Goal: Task Accomplishment & Management: Manage account settings

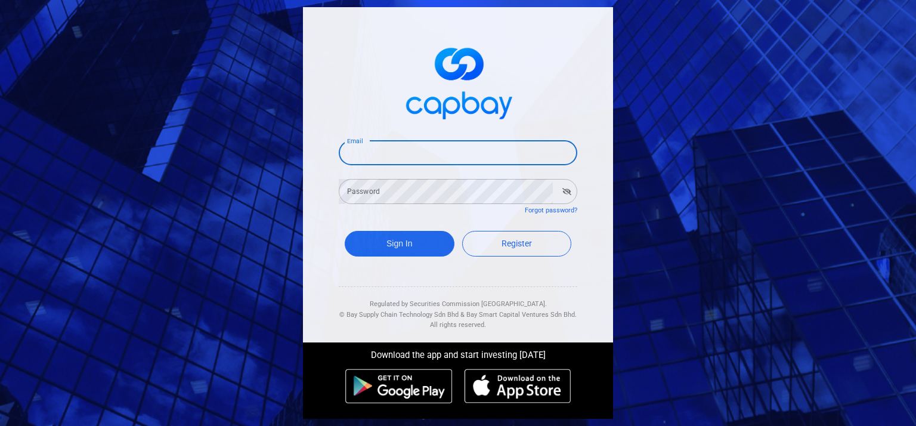
click at [368, 150] on input "Email" at bounding box center [458, 152] width 239 height 25
type input "[EMAIL_ADDRESS][DOMAIN_NAME]"
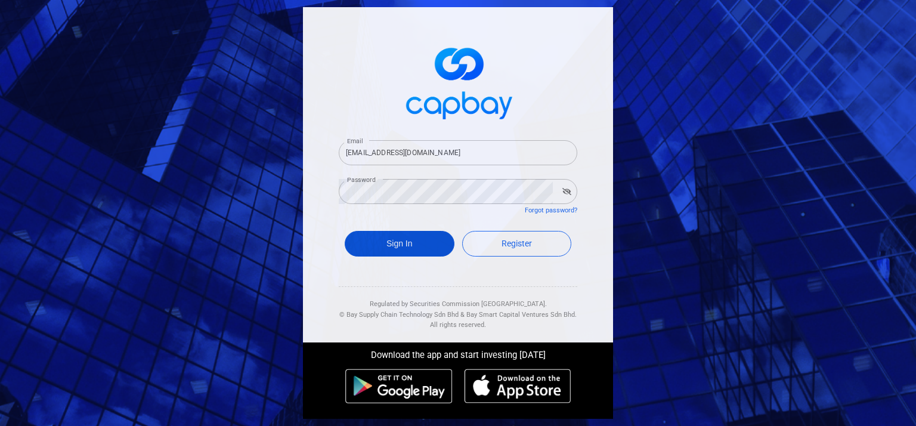
click at [422, 246] on button "Sign In" at bounding box center [400, 244] width 110 height 26
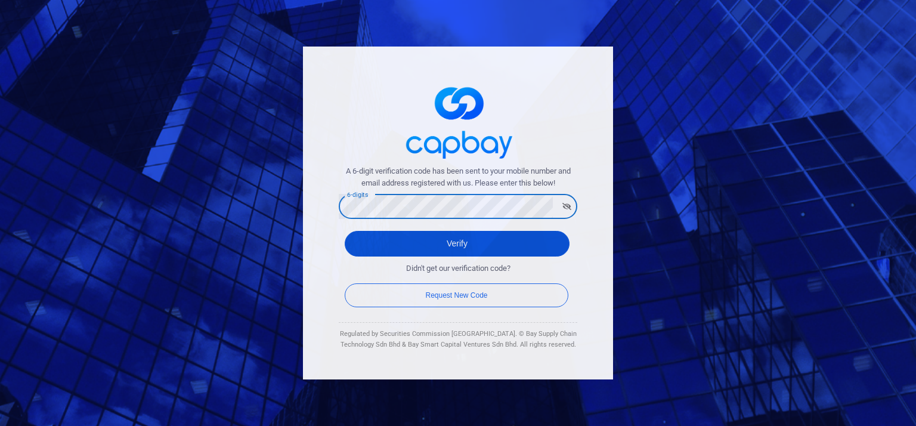
click at [401, 232] on button "Verify" at bounding box center [457, 244] width 225 height 26
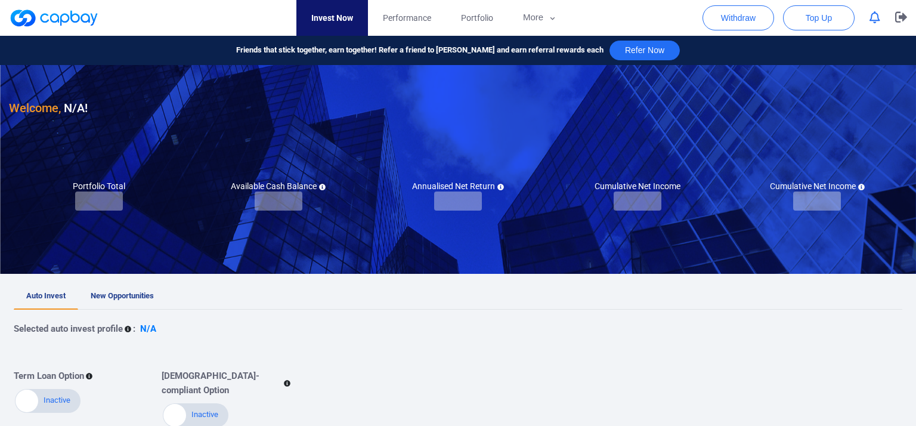
checkbox input "true"
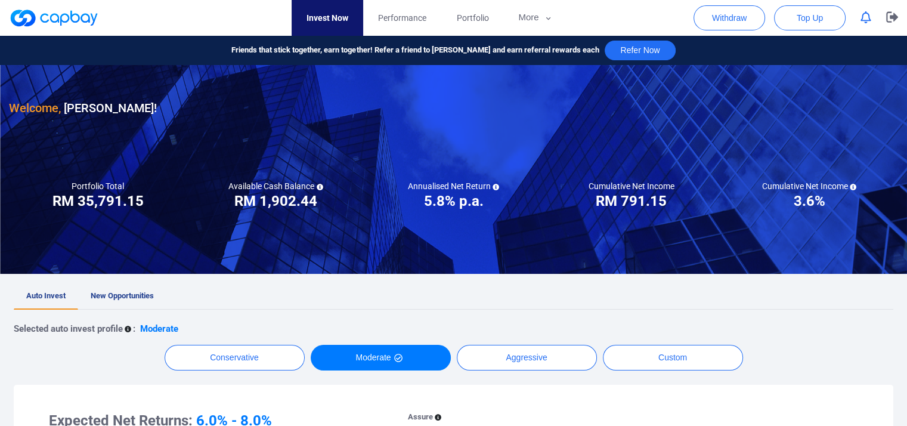
scroll to position [60, 0]
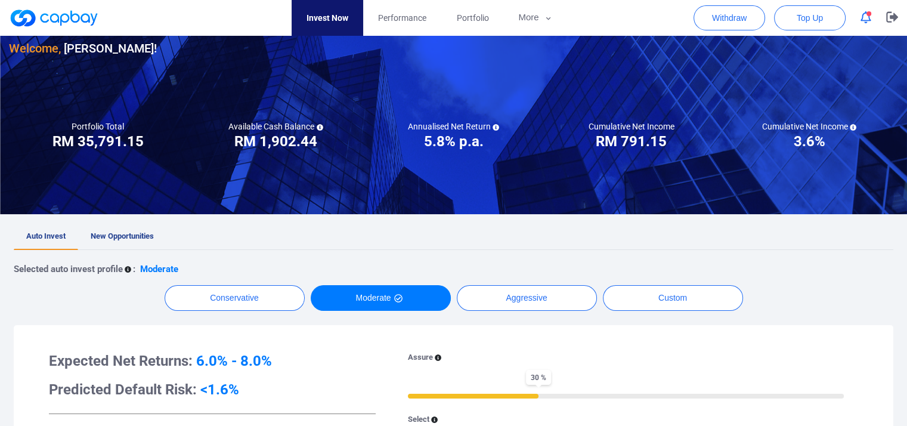
click at [863, 18] on icon "button" at bounding box center [866, 17] width 11 height 13
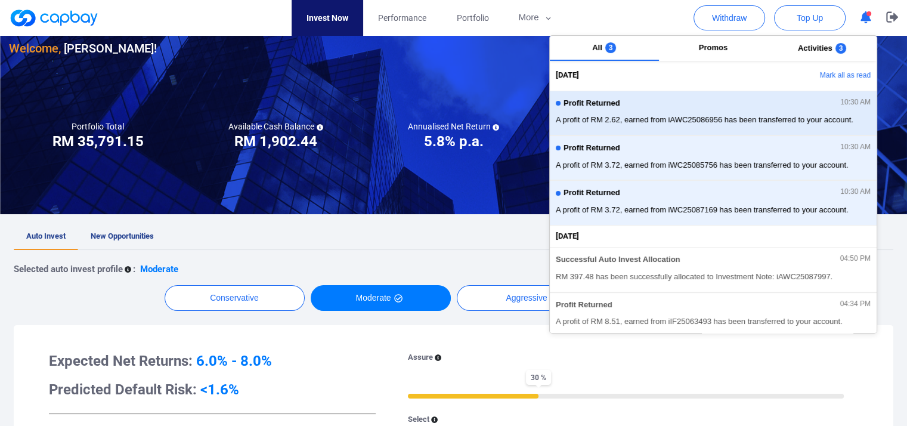
scroll to position [0, 0]
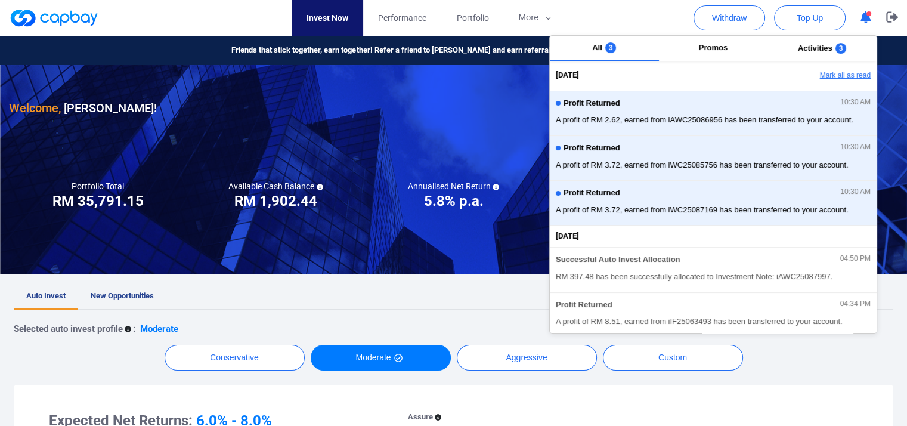
click at [832, 70] on button "Mark all as read" at bounding box center [812, 76] width 128 height 20
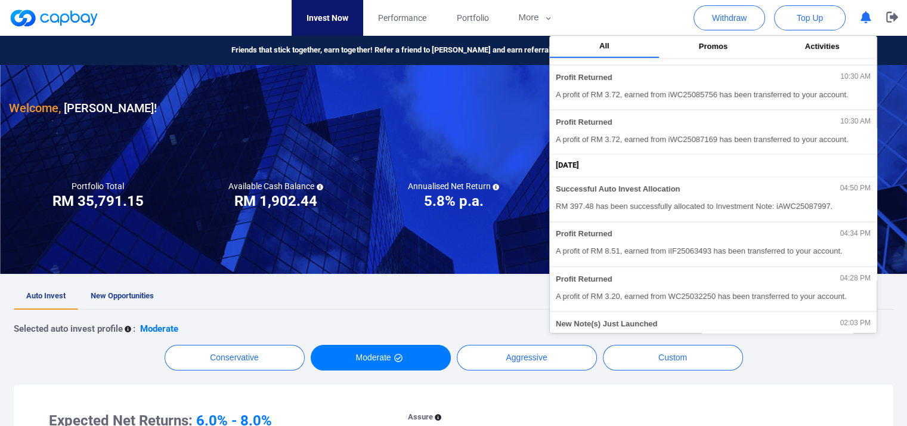
scroll to position [179, 0]
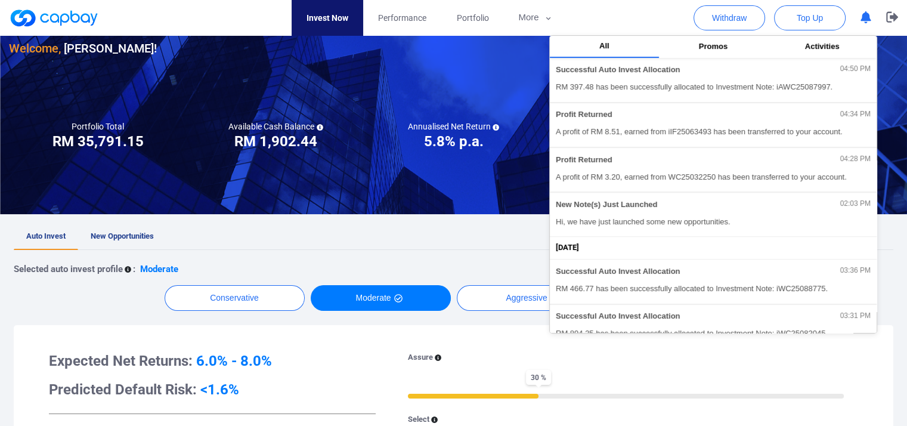
click at [374, 215] on div "Welcome, [PERSON_NAME] ! Portfolio Total Portfolio Total RM ***** RM 35,791.15 …" at bounding box center [453, 426] width 907 height 843
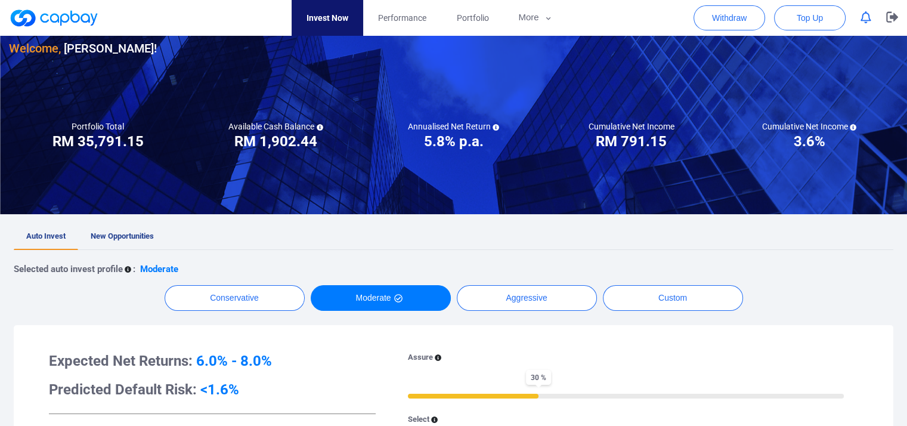
scroll to position [0, 0]
